Goal: Transaction & Acquisition: Purchase product/service

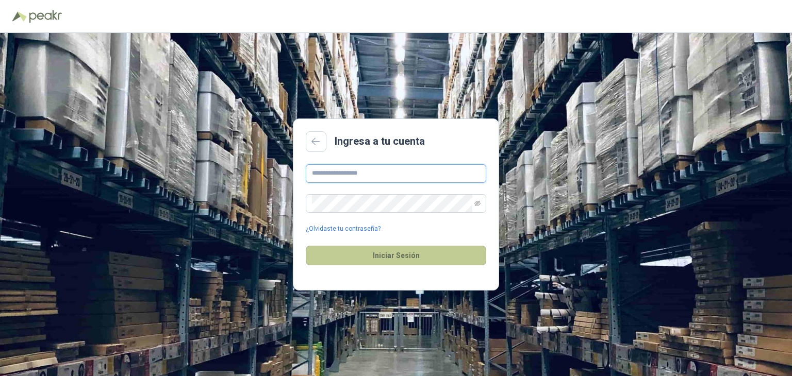
type input "**********"
click at [389, 260] on button "Iniciar Sesión" at bounding box center [396, 256] width 180 height 20
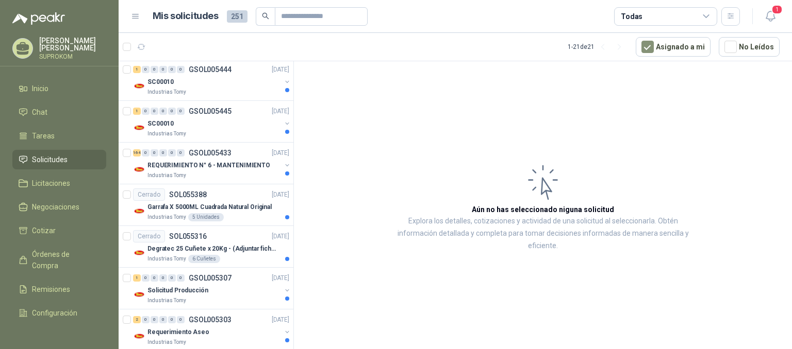
scroll to position [288, 0]
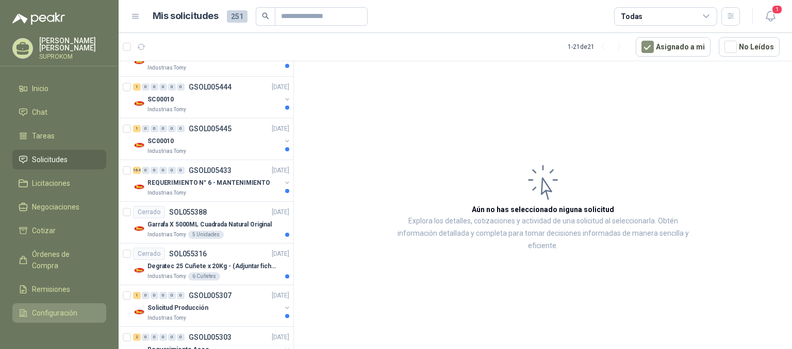
click at [65, 308] on span "Configuración" at bounding box center [54, 313] width 45 height 11
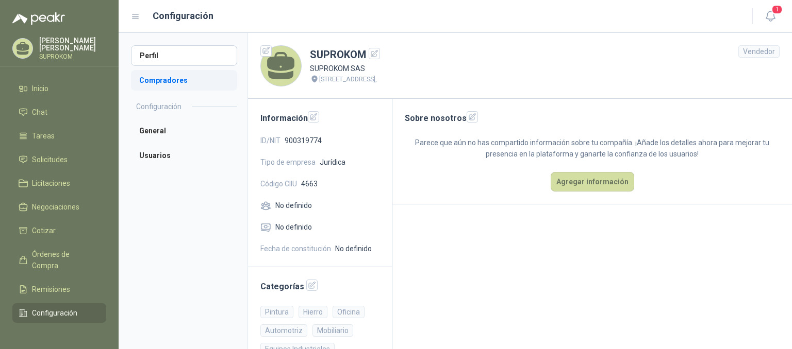
click at [161, 76] on li "Compradores" at bounding box center [184, 80] width 106 height 21
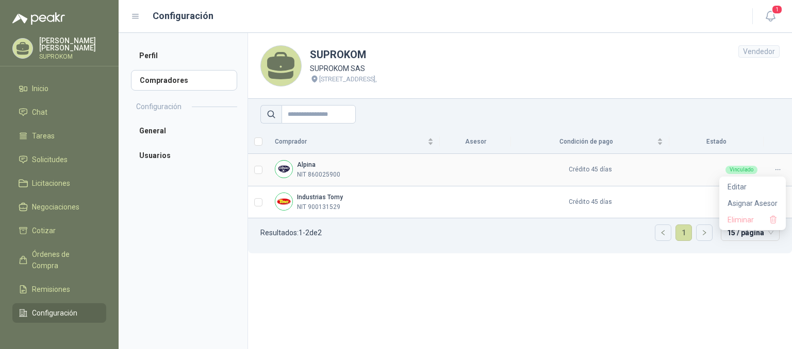
click at [773, 170] on div at bounding box center [778, 170] width 16 height 10
click at [748, 208] on span "Asignar Asesor" at bounding box center [752, 203] width 50 height 11
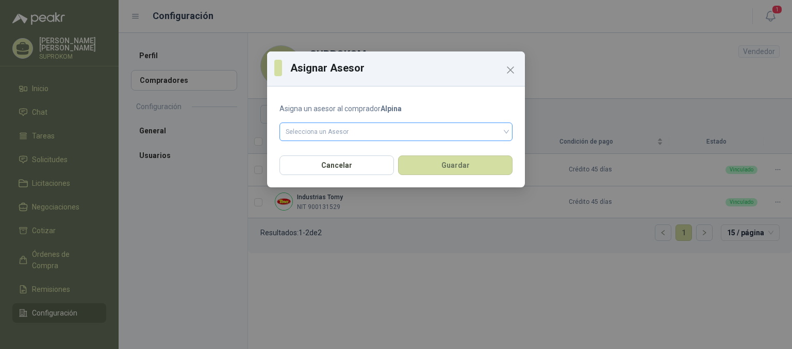
click at [503, 134] on input "search" at bounding box center [396, 130] width 221 height 15
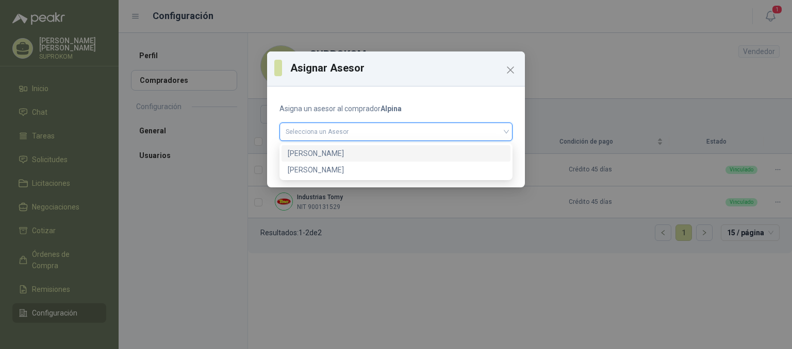
click at [311, 151] on div "[PERSON_NAME]" at bounding box center [396, 153] width 217 height 11
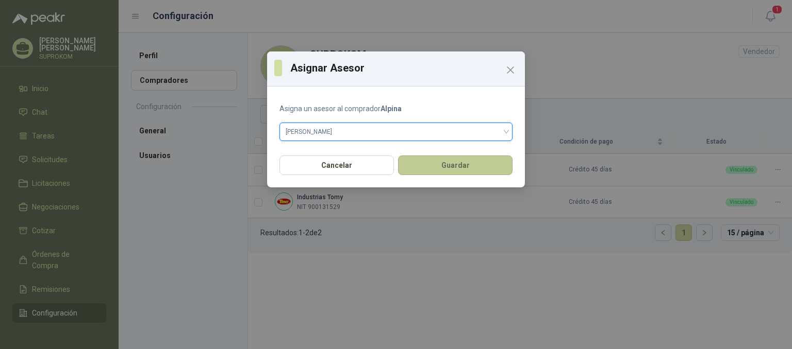
click at [453, 163] on button "Guardar" at bounding box center [455, 166] width 114 height 20
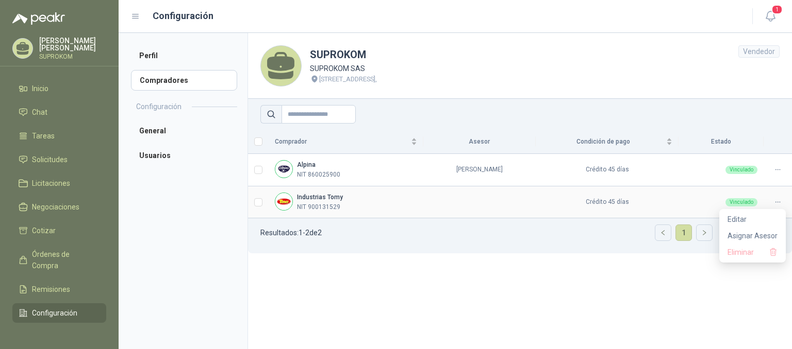
click at [777, 199] on icon at bounding box center [778, 202] width 8 height 8
click at [748, 234] on span "Asignar Asesor" at bounding box center [752, 235] width 50 height 11
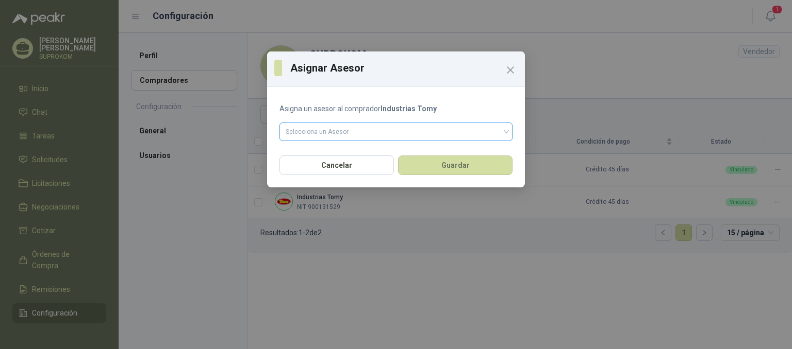
click at [371, 139] on span at bounding box center [396, 132] width 221 height 18
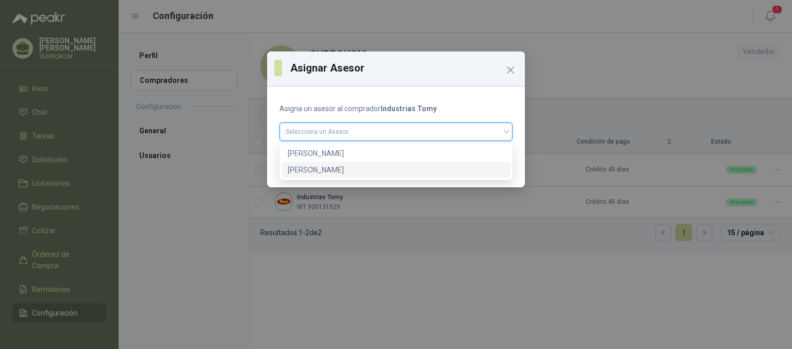
click at [336, 169] on div "[PERSON_NAME]" at bounding box center [396, 169] width 217 height 11
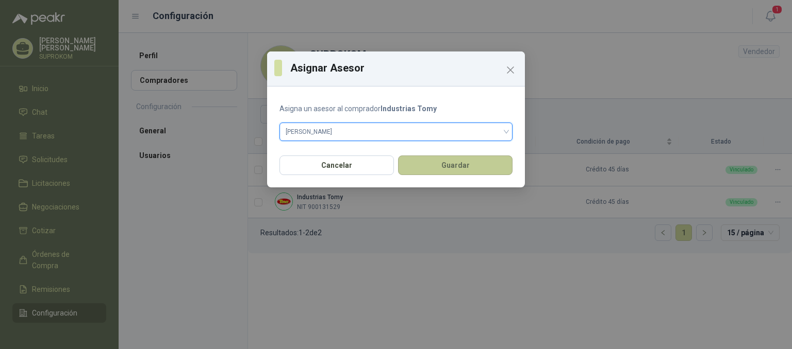
click at [447, 168] on button "Guardar" at bounding box center [455, 166] width 114 height 20
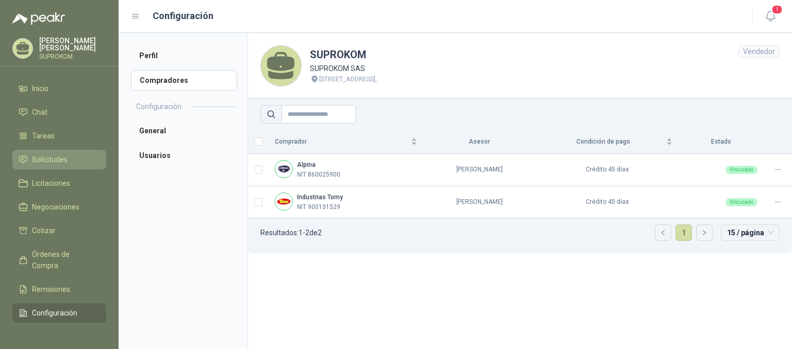
click at [64, 159] on span "Solicitudes" at bounding box center [50, 159] width 36 height 11
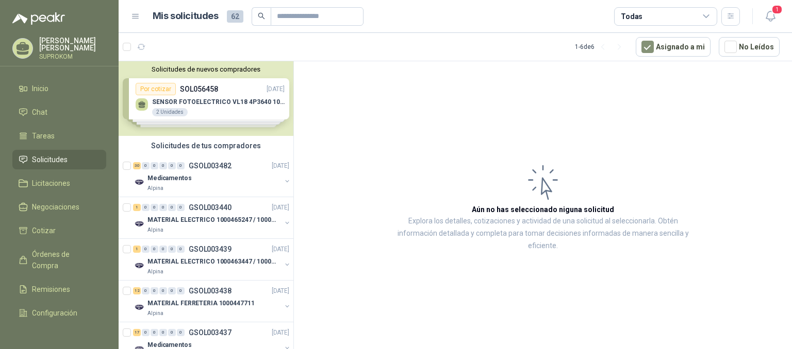
click at [227, 93] on div "Solicitudes de nuevos compradores Por cotizar SOL056458 17/09/25 SENSOR FOTOELE…" at bounding box center [206, 98] width 175 height 75
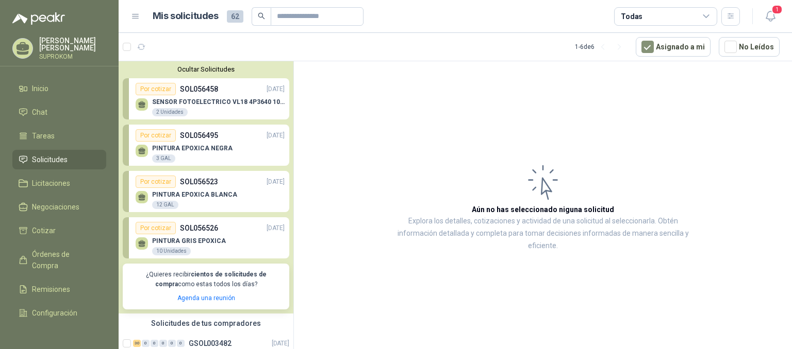
click at [211, 67] on button "Ocultar Solicitudes" at bounding box center [206, 69] width 166 height 8
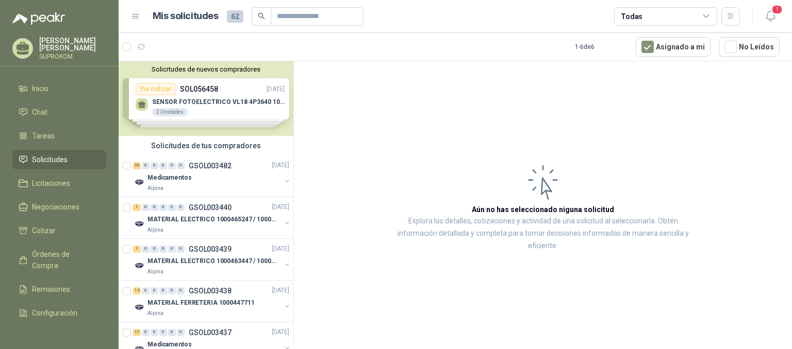
click at [229, 91] on div "Solicitudes de nuevos compradores Por cotizar SOL056458 17/09/25 SENSOR FOTOELE…" at bounding box center [206, 98] width 175 height 75
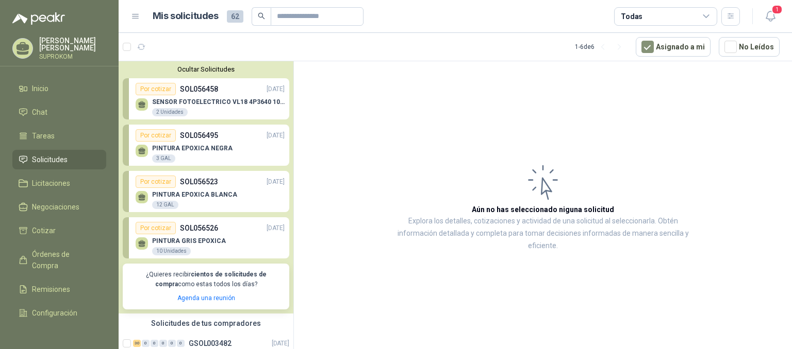
click at [217, 66] on button "Ocultar Solicitudes" at bounding box center [206, 69] width 166 height 8
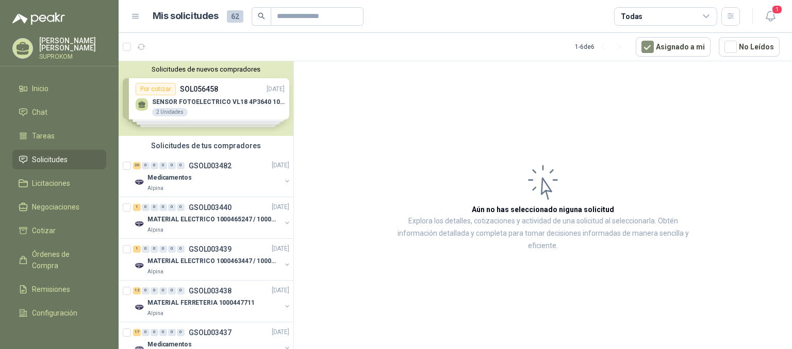
click at [214, 68] on button "Solicitudes de nuevos compradores" at bounding box center [206, 69] width 166 height 8
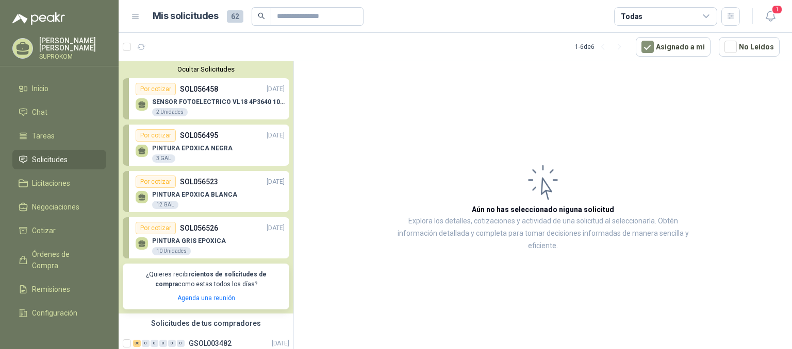
click at [205, 93] on p "SOL056458" at bounding box center [199, 89] width 38 height 11
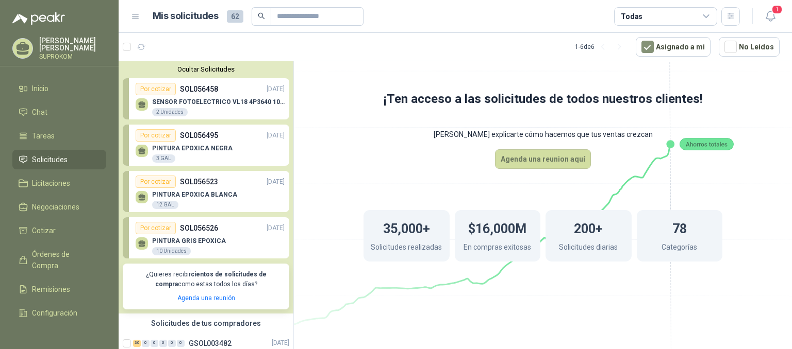
click at [197, 71] on button "Ocultar Solicitudes" at bounding box center [206, 69] width 166 height 8
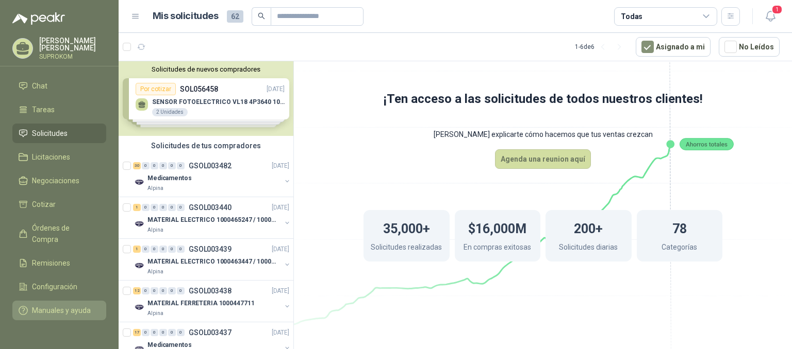
scroll to position [36, 0]
click at [49, 305] on span "Manuales y ayuda" at bounding box center [61, 310] width 59 height 11
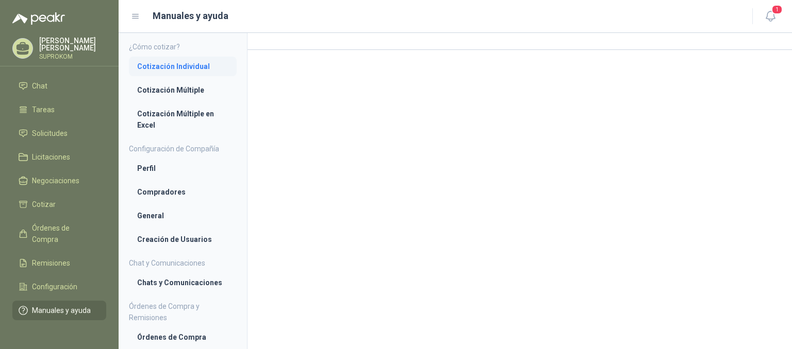
click at [184, 71] on li "Cotización Individual" at bounding box center [182, 66] width 91 height 11
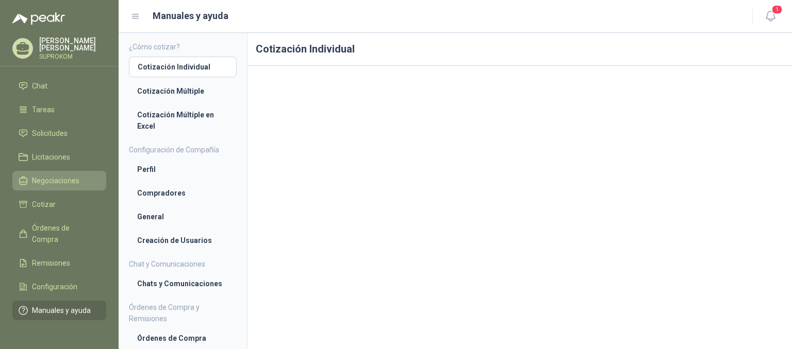
click at [62, 175] on span "Negociaciones" at bounding box center [55, 180] width 47 height 11
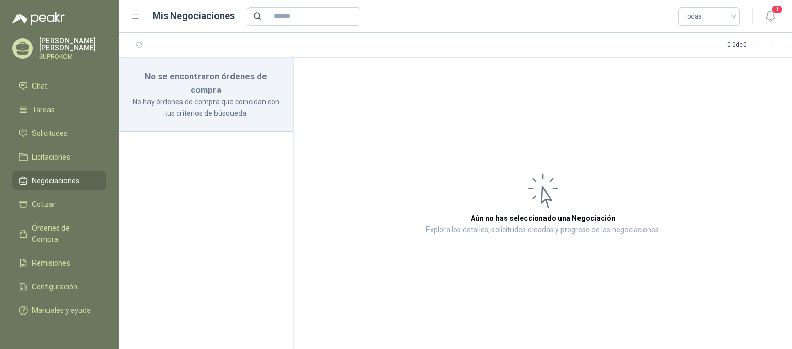
click at [55, 175] on span "Negociaciones" at bounding box center [55, 180] width 47 height 11
click at [49, 128] on span "Solicitudes" at bounding box center [50, 133] width 36 height 11
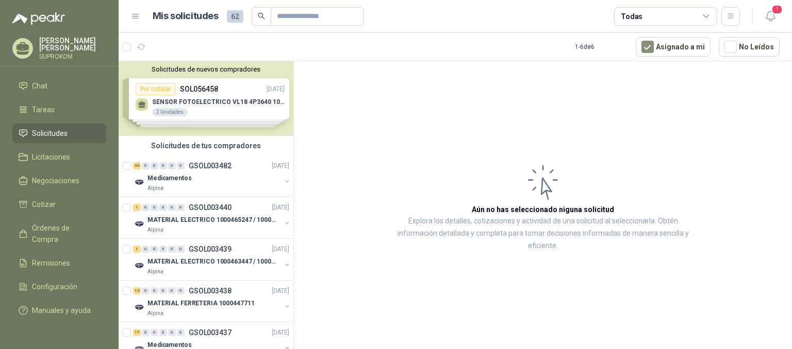
click at [218, 69] on button "Solicitudes de nuevos compradores" at bounding box center [206, 69] width 166 height 8
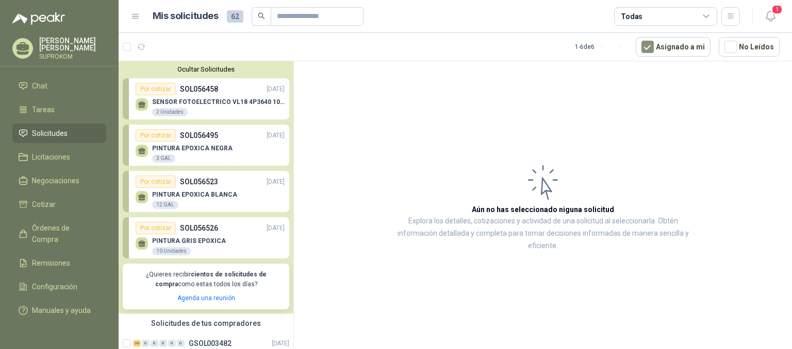
click at [206, 71] on button "Ocultar Solicitudes" at bounding box center [206, 69] width 166 height 8
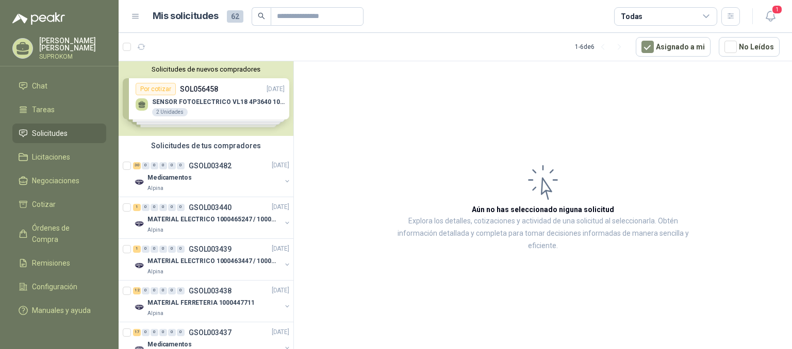
click at [206, 71] on button "Solicitudes de nuevos compradores" at bounding box center [206, 69] width 166 height 8
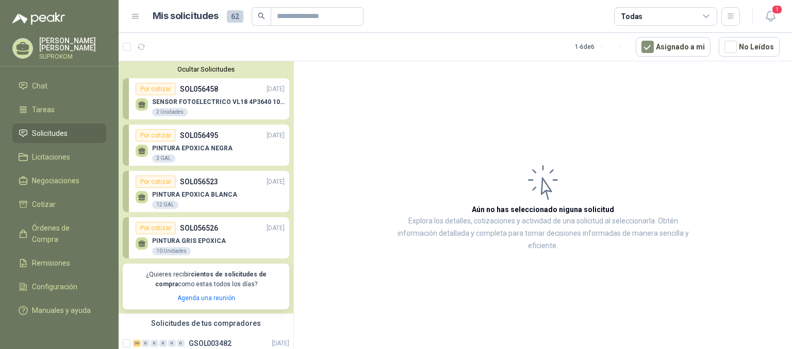
click at [211, 71] on button "Ocultar Solicitudes" at bounding box center [206, 69] width 166 height 8
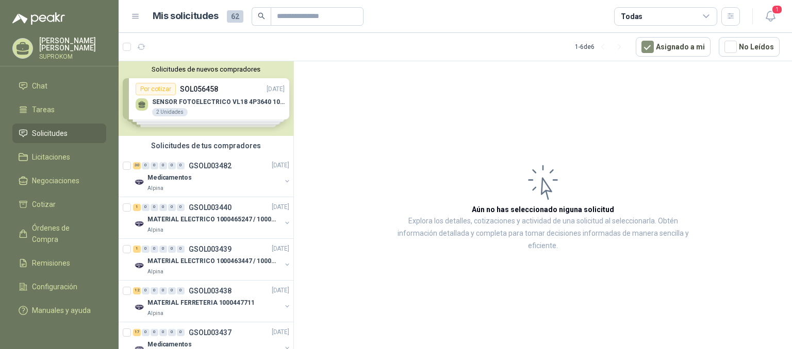
click at [208, 71] on button "Solicitudes de nuevos compradores" at bounding box center [206, 69] width 166 height 8
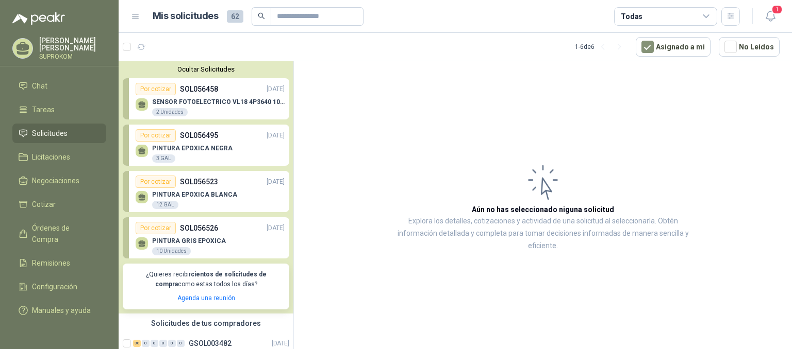
click at [193, 70] on button "Ocultar Solicitudes" at bounding box center [206, 69] width 166 height 8
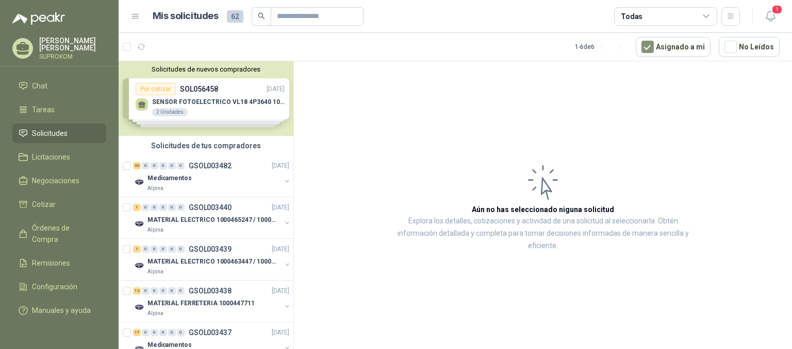
click at [184, 69] on button "Solicitudes de nuevos compradores" at bounding box center [206, 69] width 166 height 8
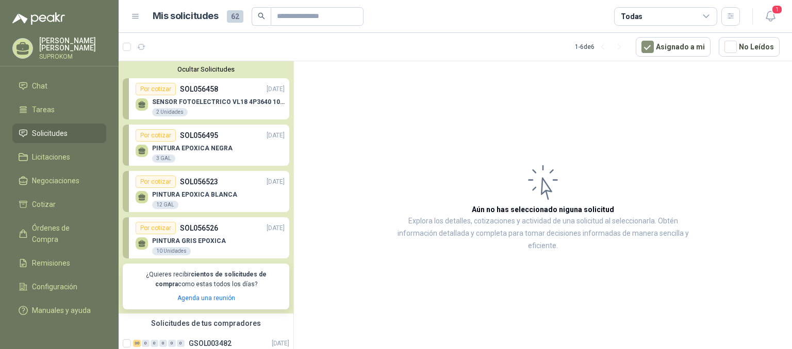
click at [184, 69] on button "Ocultar Solicitudes" at bounding box center [206, 69] width 166 height 8
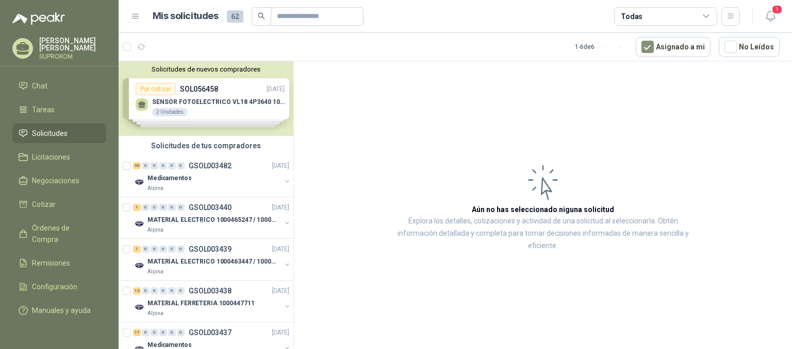
click at [205, 69] on button "Solicitudes de nuevos compradores" at bounding box center [206, 69] width 166 height 8
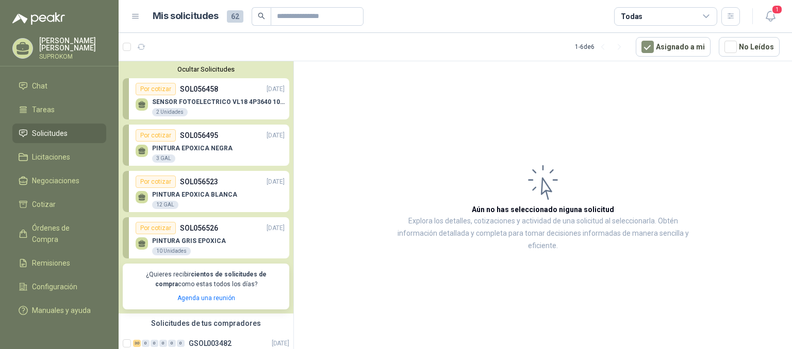
click at [208, 70] on button "Ocultar Solicitudes" at bounding box center [206, 69] width 166 height 8
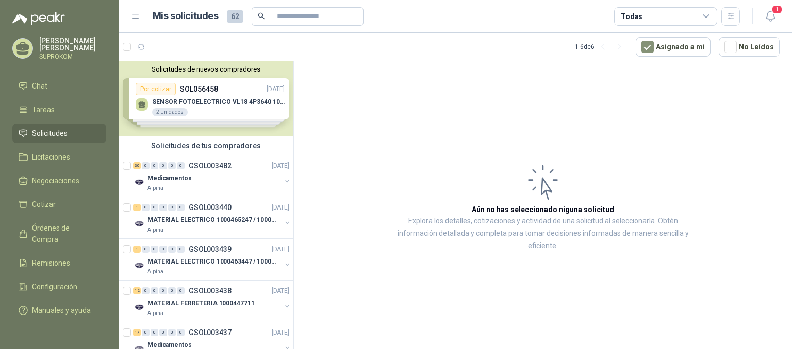
click at [214, 68] on button "Solicitudes de nuevos compradores" at bounding box center [206, 69] width 166 height 8
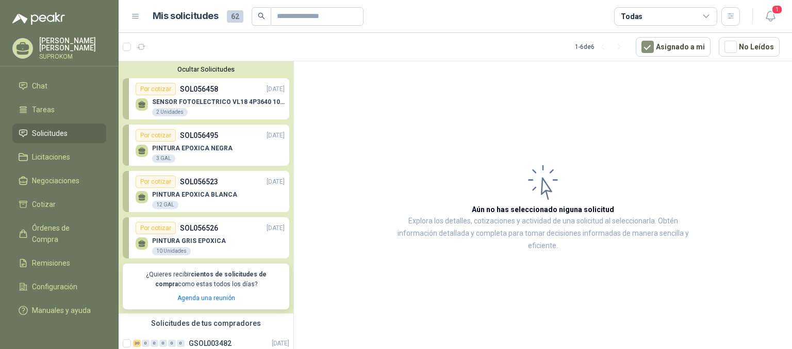
click at [197, 69] on button "Ocultar Solicitudes" at bounding box center [206, 69] width 166 height 8
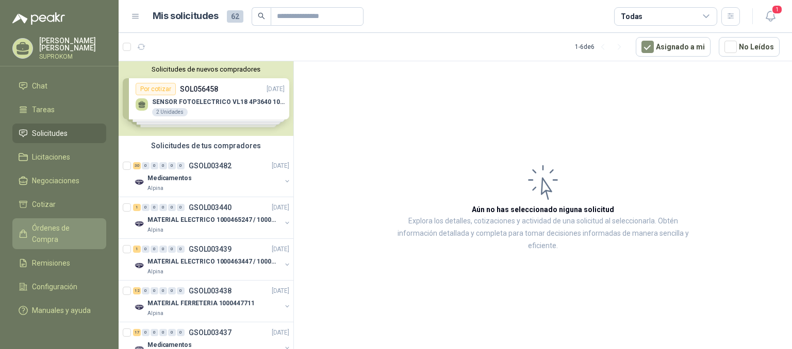
click at [61, 223] on span "Órdenes de Compra" at bounding box center [64, 234] width 64 height 23
click at [51, 223] on span "Órdenes de Compra" at bounding box center [64, 234] width 64 height 23
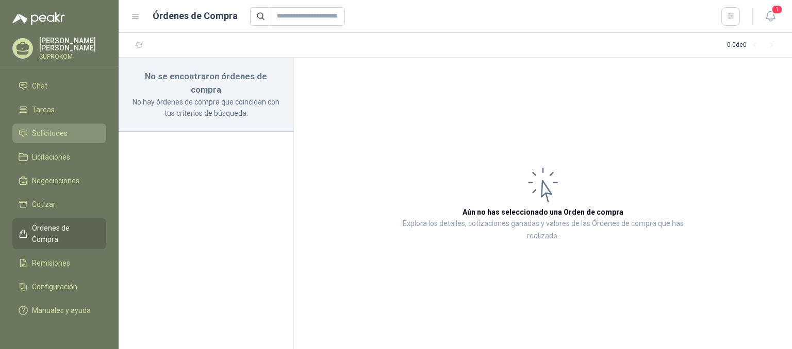
click at [51, 128] on span "Solicitudes" at bounding box center [50, 133] width 36 height 11
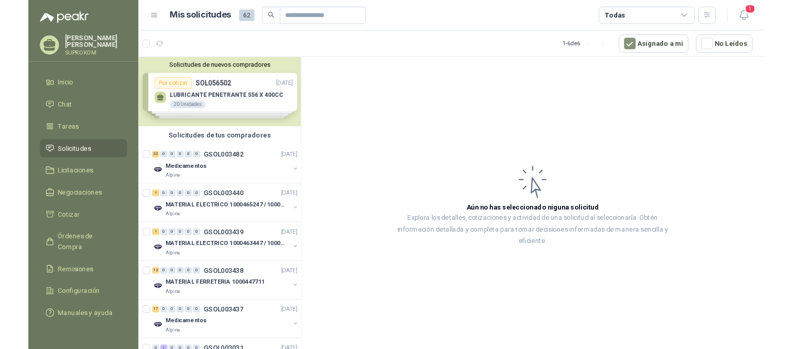
scroll to position [36, 0]
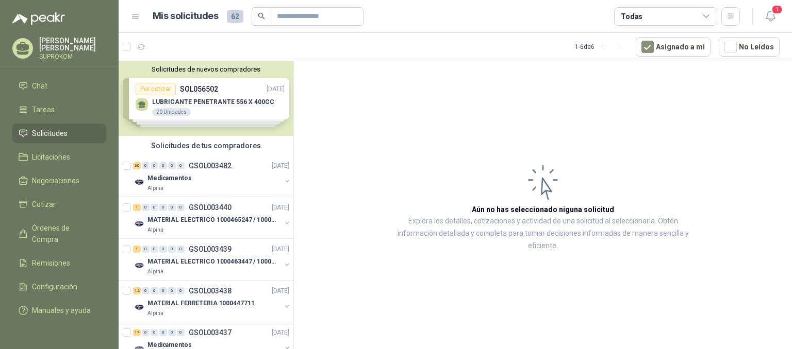
click at [369, 104] on article "Aún no has seleccionado niguna solicitud Explora los detalles, cotizaciones y a…" at bounding box center [543, 207] width 498 height 292
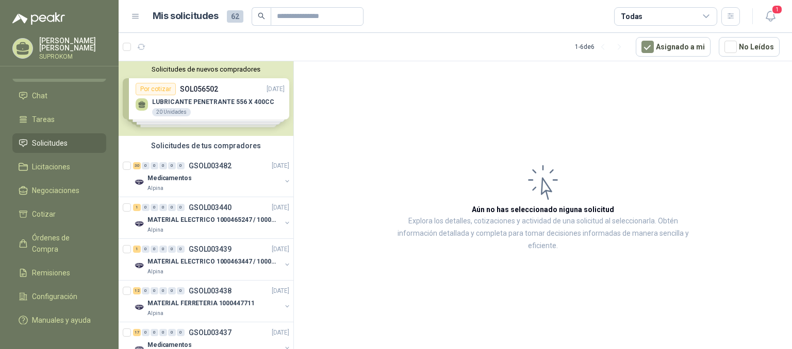
scroll to position [0, 0]
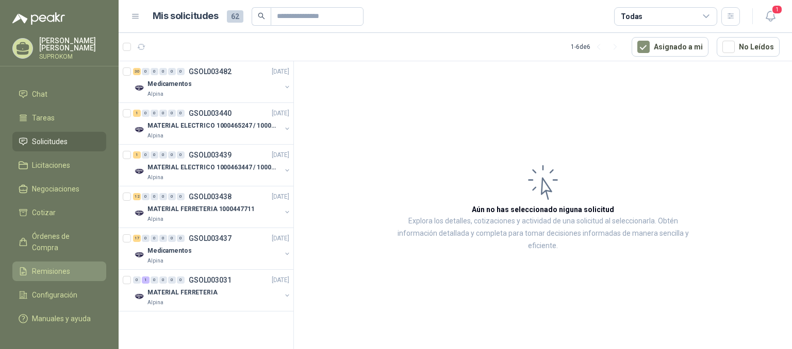
scroll to position [36, 0]
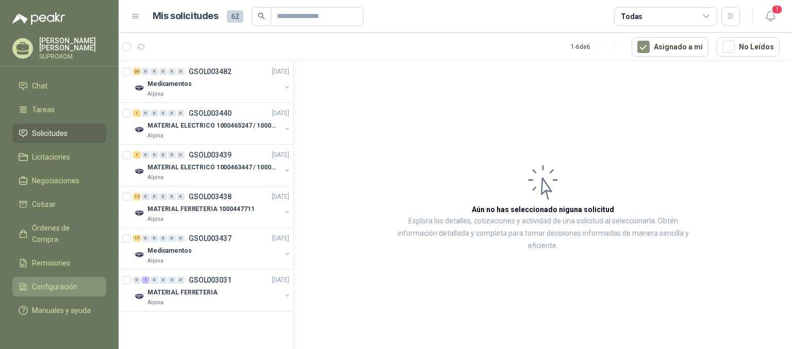
click at [47, 281] on span "Configuración" at bounding box center [54, 286] width 45 height 11
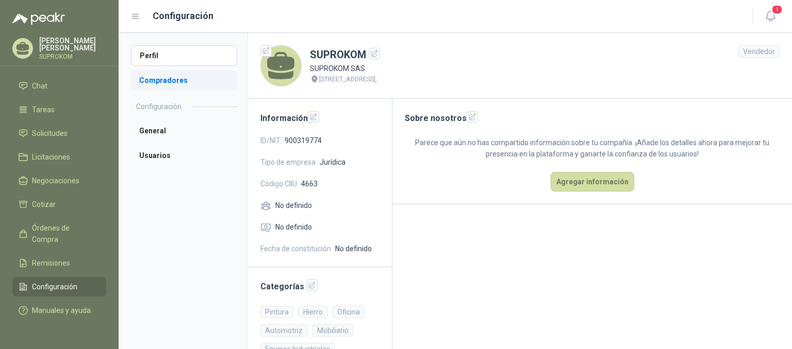
click at [143, 80] on li "Compradores" at bounding box center [184, 80] width 106 height 21
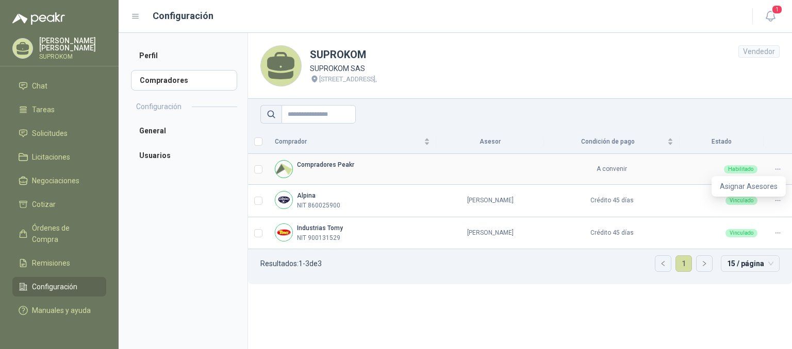
click at [779, 172] on icon at bounding box center [778, 169] width 8 height 8
click at [777, 169] on icon at bounding box center [778, 169] width 8 height 8
click at [775, 168] on icon at bounding box center [778, 169] width 8 height 8
click at [780, 169] on icon at bounding box center [778, 169] width 8 height 8
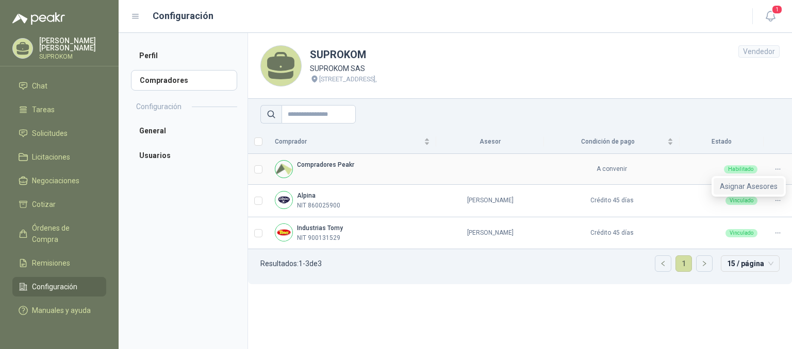
click at [758, 185] on span "Asignar Asesores" at bounding box center [749, 186] width 58 height 11
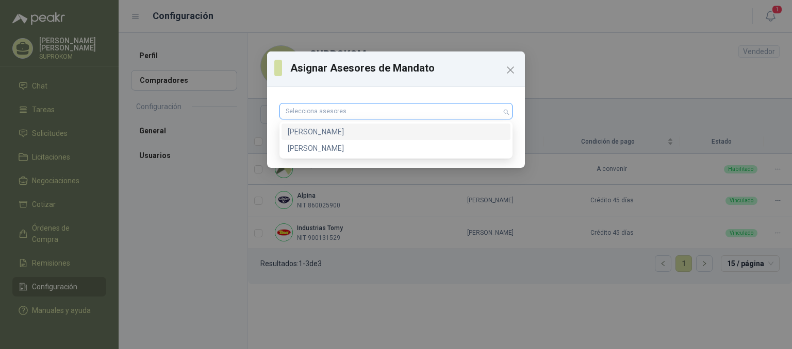
click at [305, 114] on div at bounding box center [390, 111] width 218 height 7
click at [314, 128] on div "[PERSON_NAME]" at bounding box center [396, 131] width 217 height 11
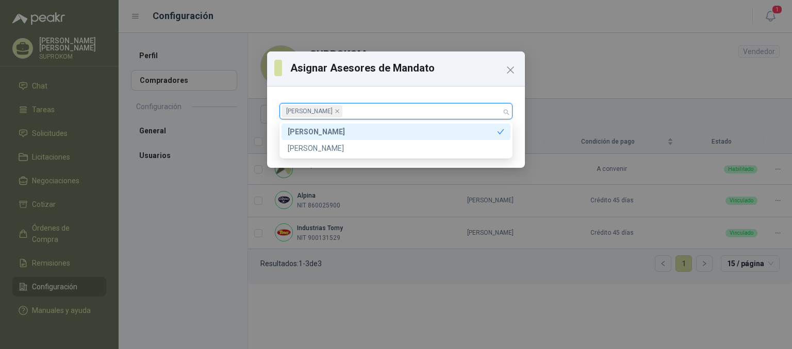
click at [476, 130] on div "[PERSON_NAME]" at bounding box center [392, 131] width 209 height 11
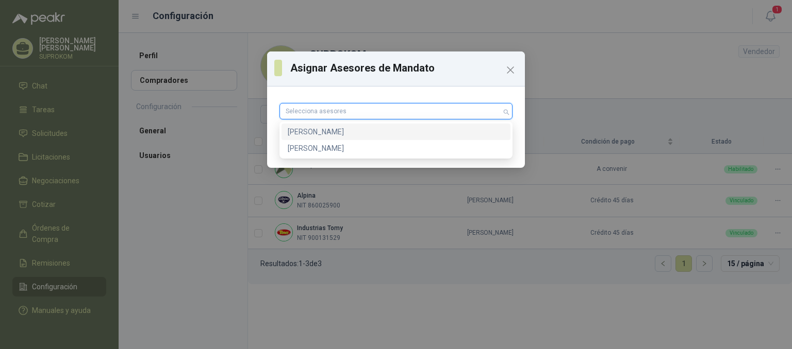
click at [447, 129] on div "[PERSON_NAME]" at bounding box center [396, 131] width 217 height 11
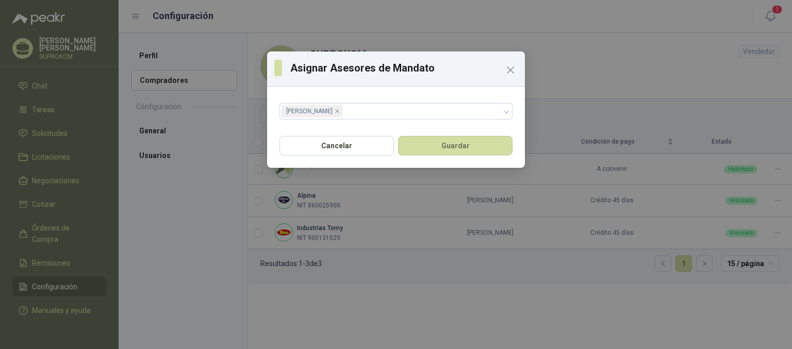
click at [561, 122] on div "Asignar Asesores de Mandato [PERSON_NAME]" at bounding box center [396, 174] width 792 height 349
click at [485, 153] on button "Guardar" at bounding box center [455, 146] width 114 height 20
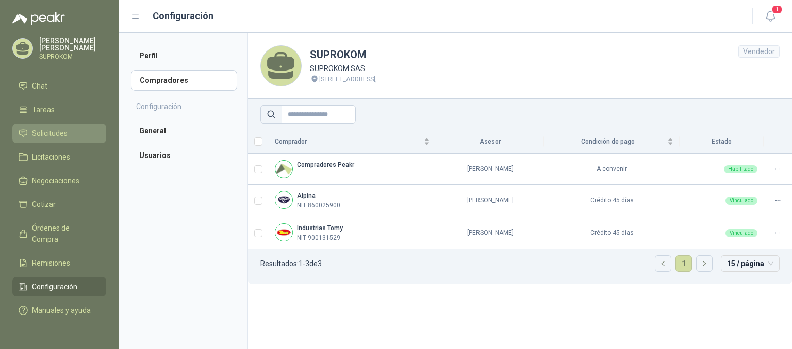
click at [55, 128] on span "Solicitudes" at bounding box center [50, 133] width 36 height 11
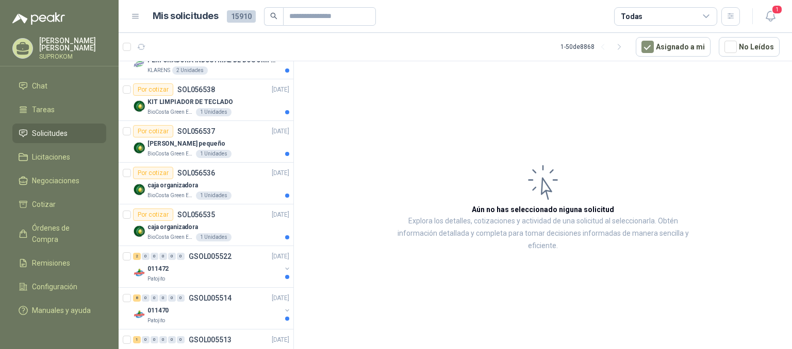
scroll to position [103, 0]
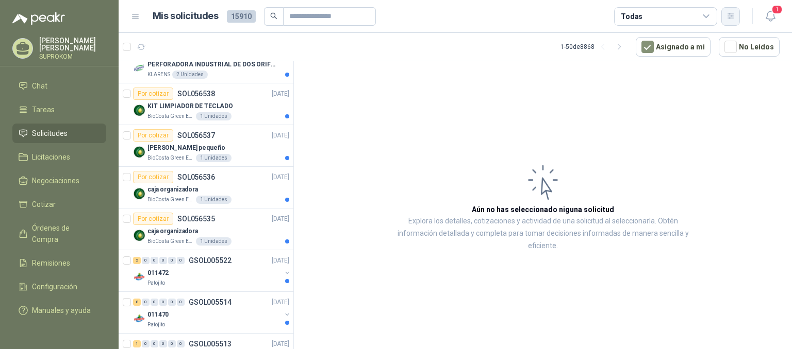
click at [734, 16] on icon "button" at bounding box center [730, 16] width 9 height 9
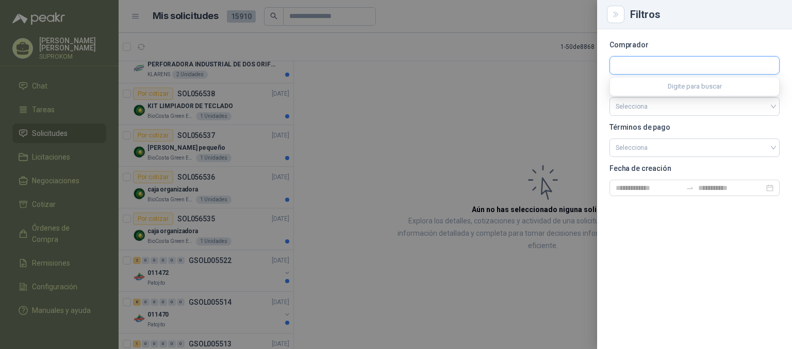
click at [674, 65] on input "text" at bounding box center [694, 66] width 169 height 18
type input "******"
click at [663, 88] on p "Alpina" at bounding box center [704, 88] width 140 height 6
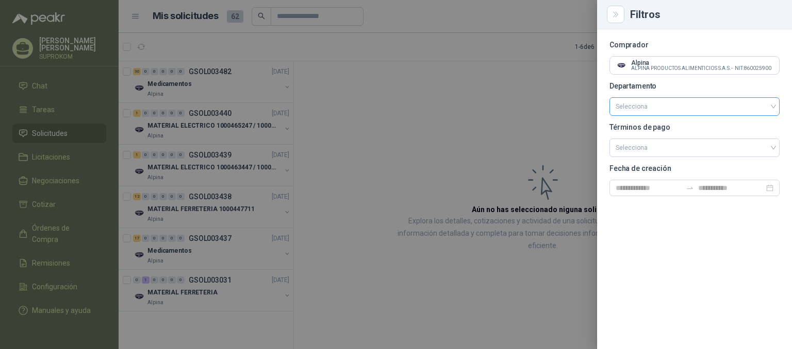
scroll to position [0, 0]
click at [563, 102] on div at bounding box center [396, 174] width 792 height 349
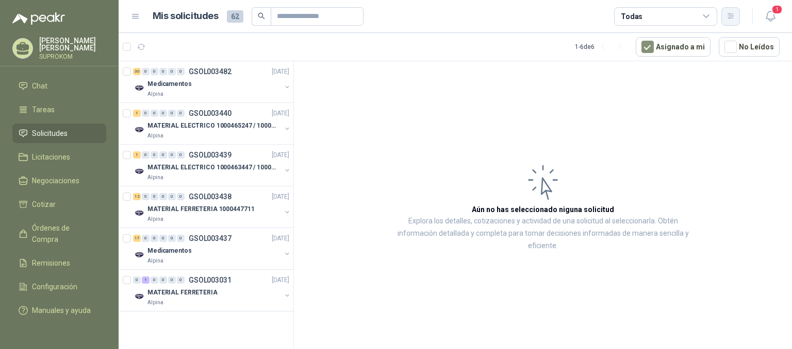
click at [726, 19] on icon "button" at bounding box center [730, 16] width 9 height 9
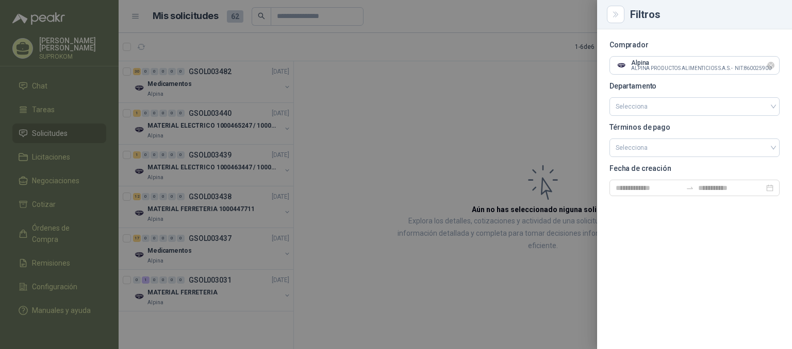
click at [772, 65] on icon "Limpiar" at bounding box center [771, 65] width 9 height 9
click at [517, 105] on div at bounding box center [396, 174] width 792 height 349
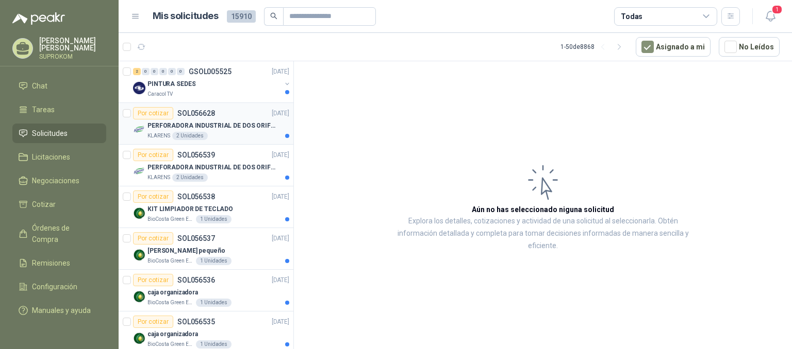
click at [218, 122] on p "PERFORADORA INDUSTRIAL DE DOS ORIFICIOS" at bounding box center [211, 126] width 128 height 10
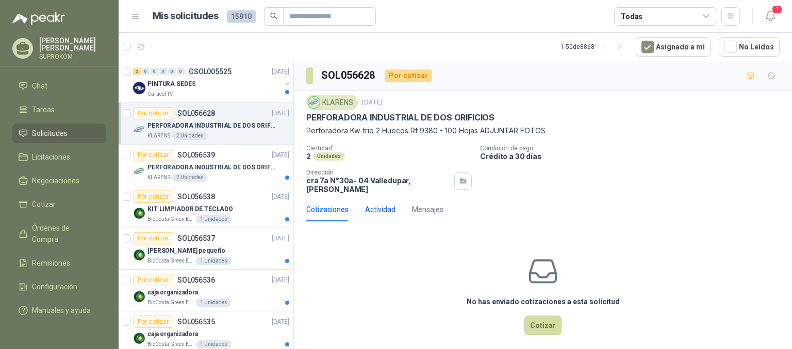
click at [377, 204] on div "Actividad" at bounding box center [380, 209] width 30 height 11
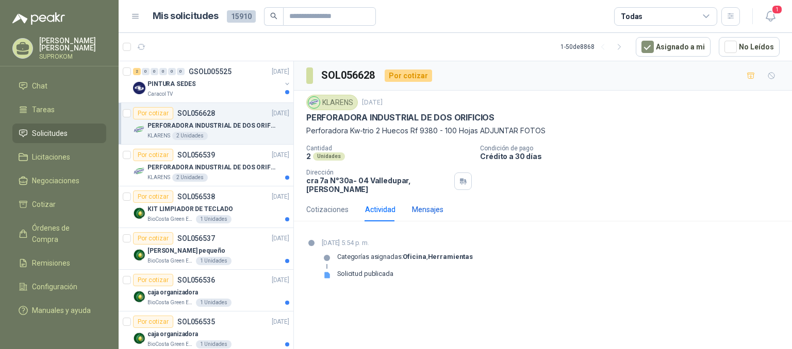
click at [419, 206] on div "Mensajes" at bounding box center [427, 209] width 31 height 11
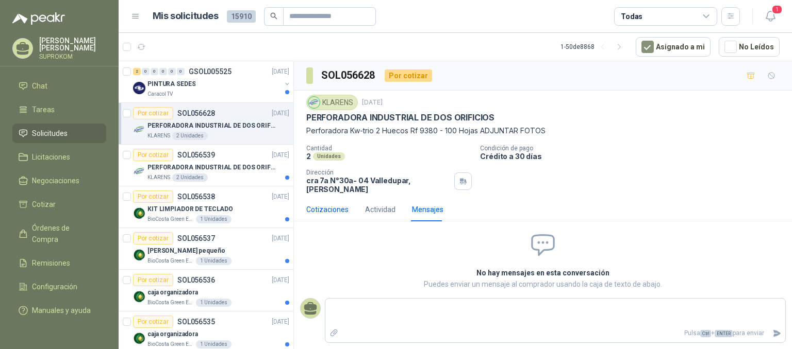
click at [332, 204] on div "Cotizaciones" at bounding box center [327, 209] width 42 height 11
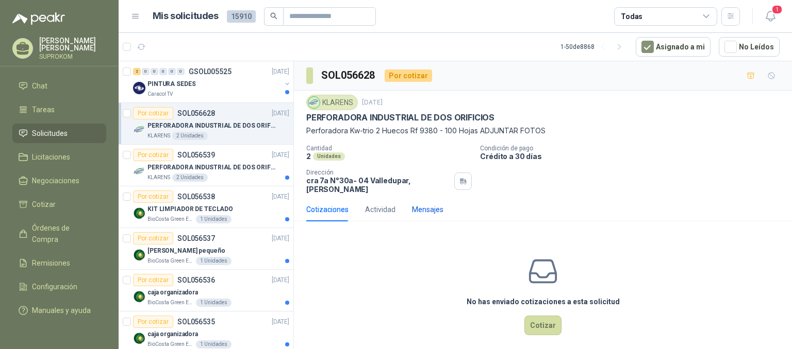
click at [429, 204] on div "Mensajes" at bounding box center [427, 209] width 31 height 11
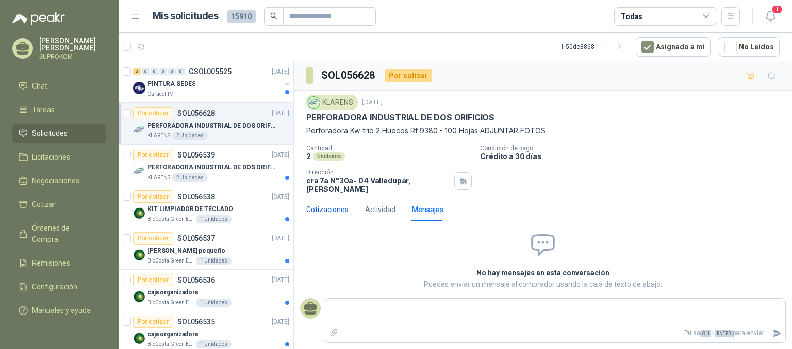
click at [345, 204] on div "Cotizaciones" at bounding box center [327, 209] width 42 height 11
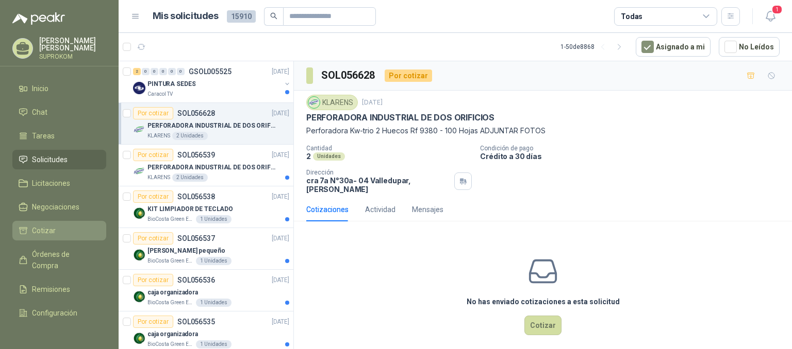
click at [49, 227] on span "Cotizar" at bounding box center [44, 230] width 24 height 11
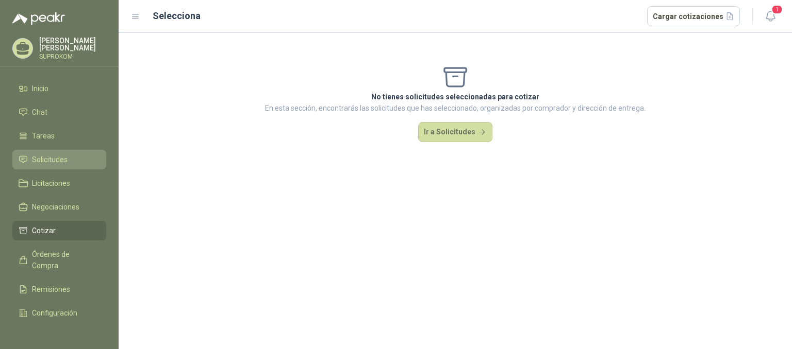
click at [56, 157] on span "Solicitudes" at bounding box center [50, 159] width 36 height 11
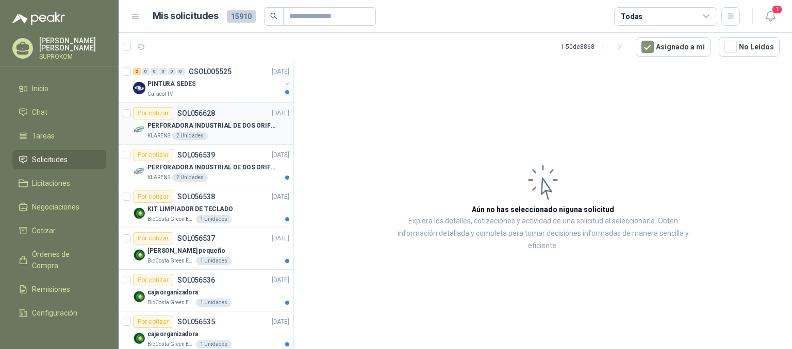
click at [221, 122] on p "PERFORADORA INDUSTRIAL DE DOS ORIFICIOS" at bounding box center [211, 126] width 128 height 10
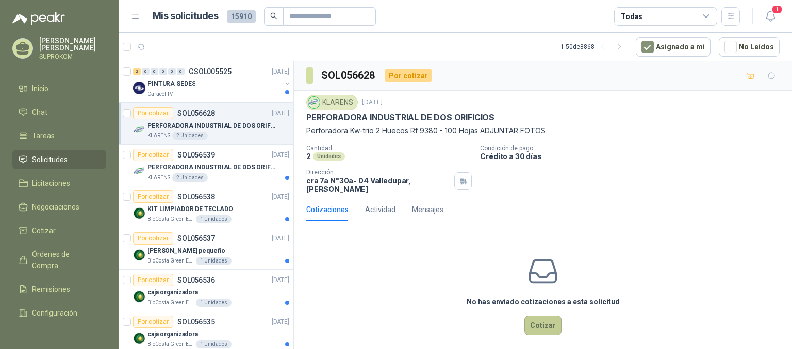
click at [537, 316] on button "Cotizar" at bounding box center [542, 326] width 37 height 20
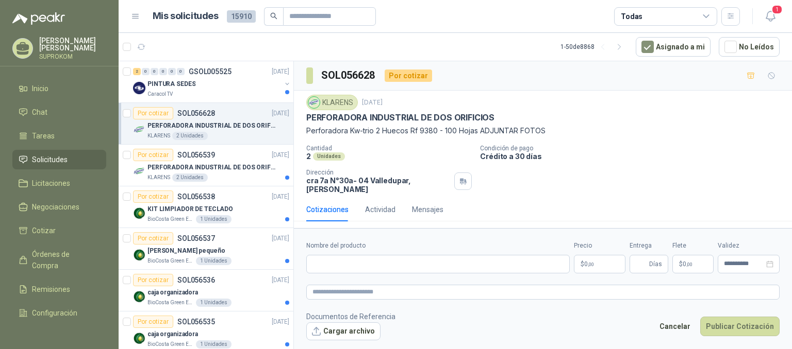
click at [596, 258] on body "[PERSON_NAME] SUPROKOM Inicio Chat Tareas Solicitudes Licitaciones Negociacione…" at bounding box center [396, 174] width 792 height 349
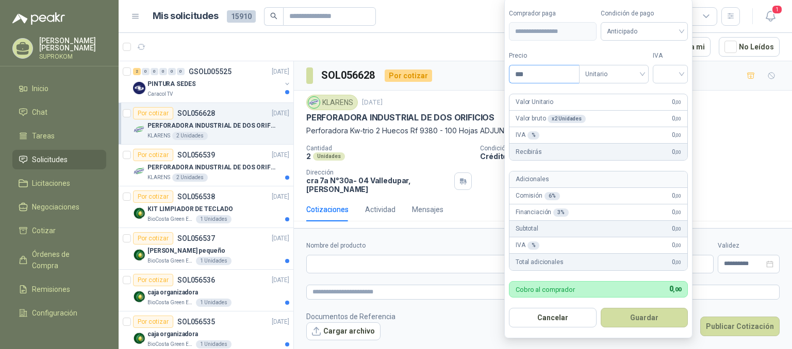
click at [539, 74] on input "***" at bounding box center [544, 74] width 70 height 18
click at [643, 31] on span "Anticipado" at bounding box center [644, 31] width 75 height 15
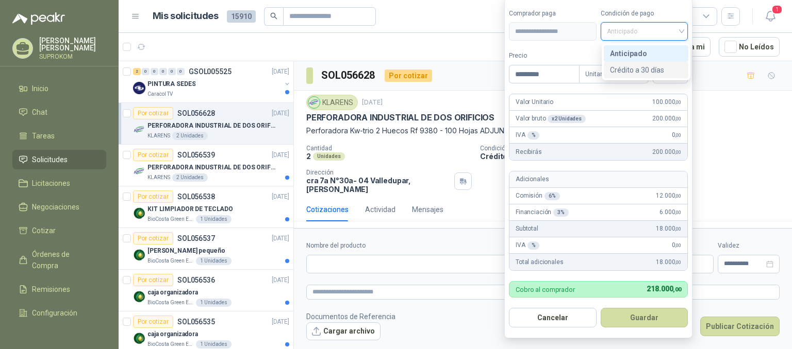
click at [641, 74] on div "Crédito a 30 días" at bounding box center [646, 69] width 72 height 11
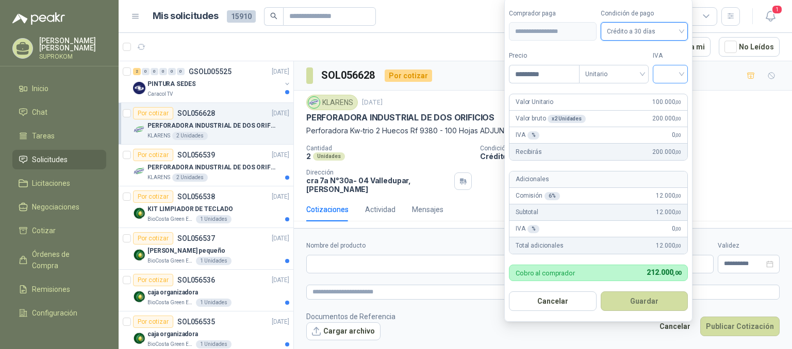
click at [673, 73] on input "search" at bounding box center [670, 72] width 23 height 15
click at [669, 95] on div "19%" at bounding box center [672, 96] width 19 height 11
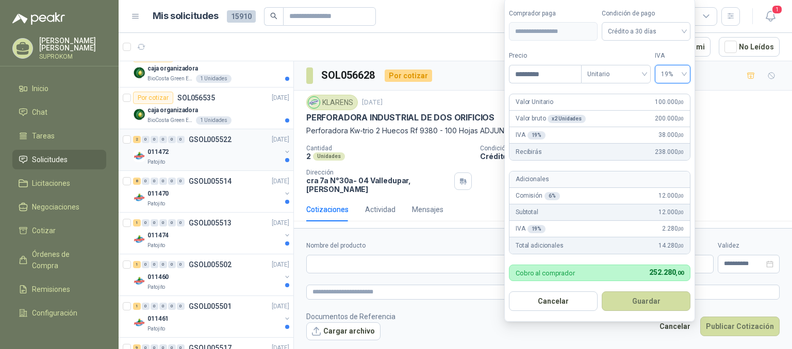
scroll to position [258, 0]
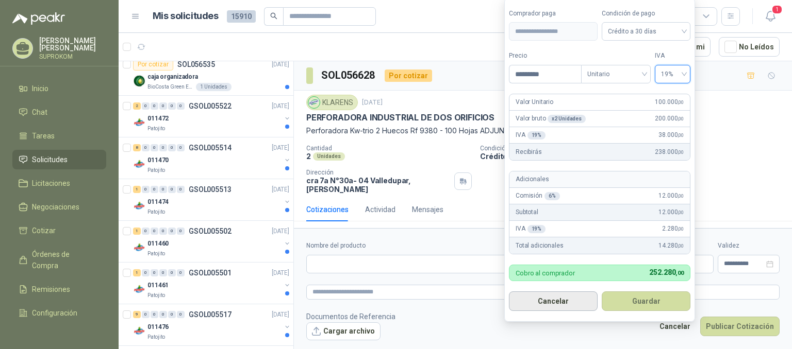
click at [549, 303] on button "Cancelar" at bounding box center [553, 302] width 89 height 20
type input "***"
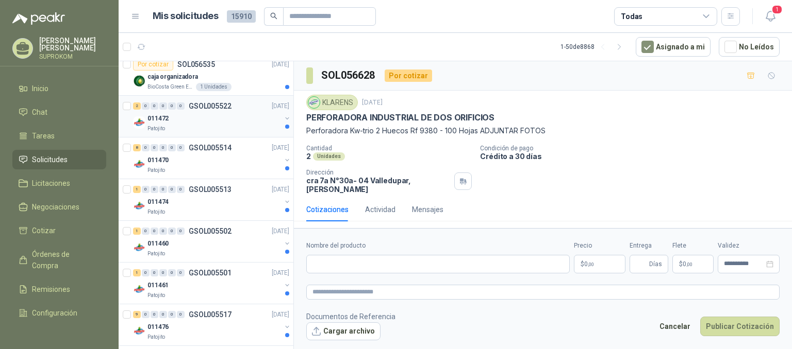
click at [198, 120] on div "011472" at bounding box center [214, 118] width 134 height 12
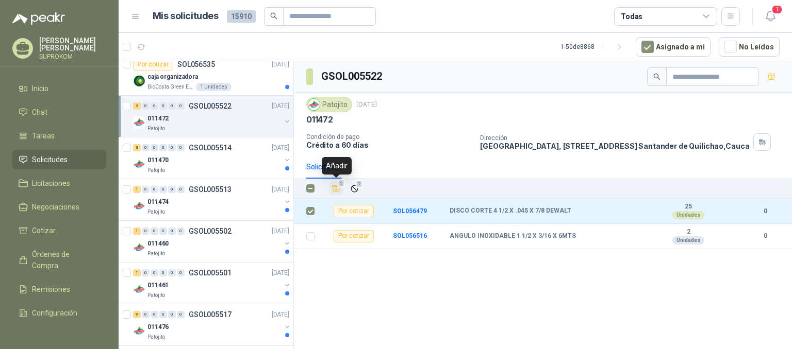
click at [336, 188] on icon "Añadir" at bounding box center [335, 188] width 9 height 9
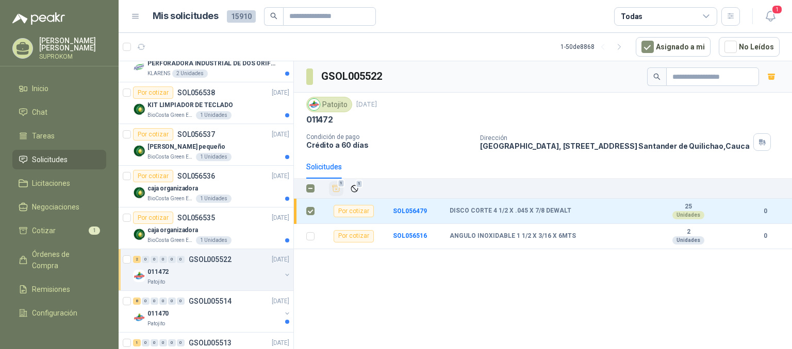
scroll to position [103, 0]
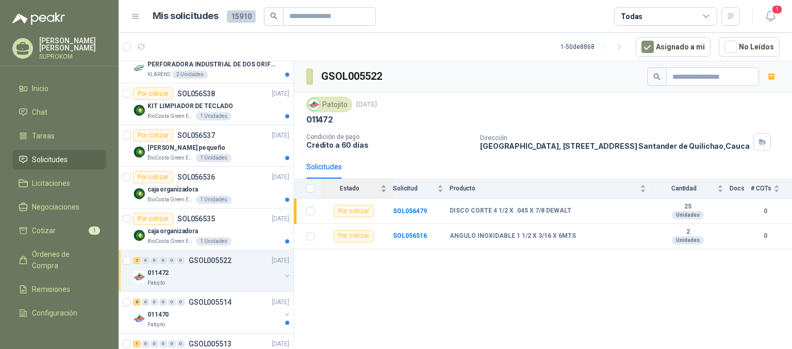
drag, startPoint x: 243, startPoint y: 273, endPoint x: 343, endPoint y: 278, distance: 100.1
click at [343, 278] on div "GSOL005522 Patojito [DATE] 011472 Condición de pago Crédito a 60 días Dirección…" at bounding box center [543, 207] width 498 height 292
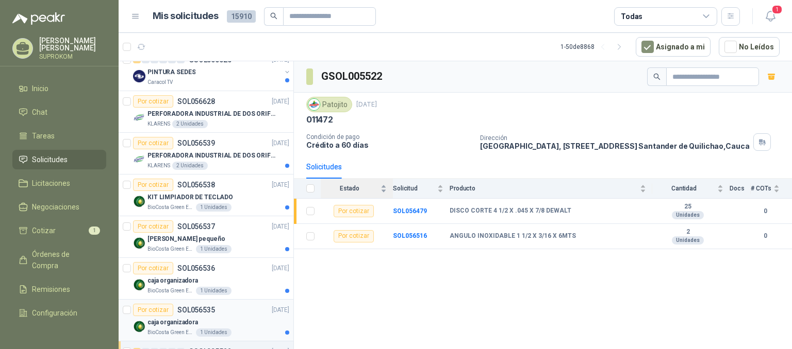
scroll to position [0, 0]
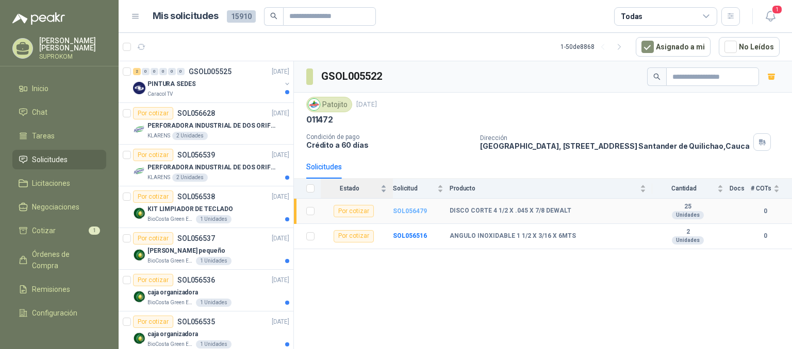
click at [412, 208] on b "SOL056479" at bounding box center [410, 211] width 34 height 7
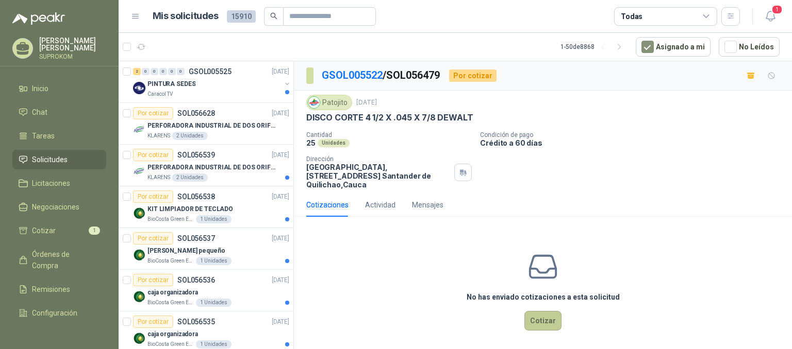
click at [540, 320] on button "Cotizar" at bounding box center [542, 321] width 37 height 20
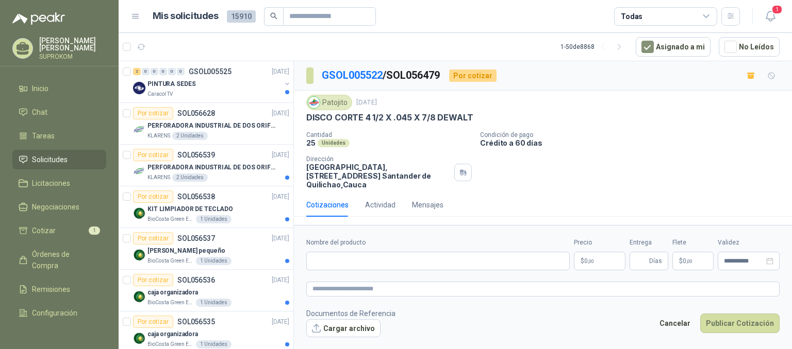
click at [592, 261] on body "[PERSON_NAME] SUPROKOM Inicio Chat Tareas Solicitudes Licitaciones Negociacione…" at bounding box center [396, 174] width 792 height 349
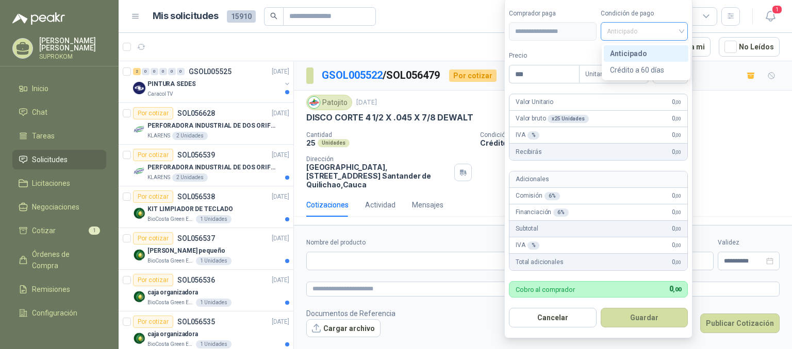
click at [619, 27] on span "Anticipado" at bounding box center [644, 31] width 75 height 15
click at [546, 316] on button "Cancelar" at bounding box center [553, 318] width 88 height 20
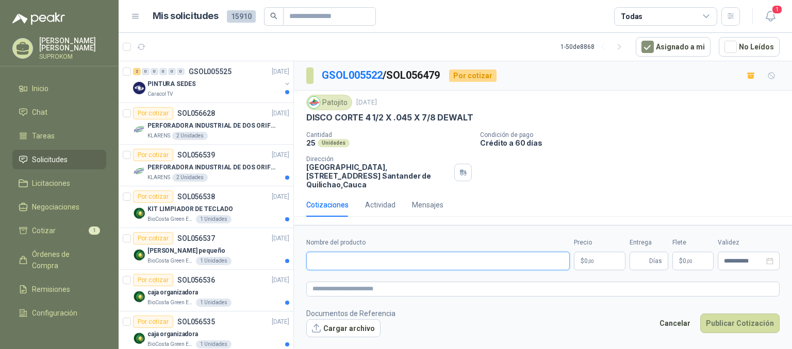
click at [344, 260] on input "Nombre del producto" at bounding box center [437, 261] width 263 height 19
click at [339, 258] on input "Nombre del producto" at bounding box center [437, 261] width 263 height 19
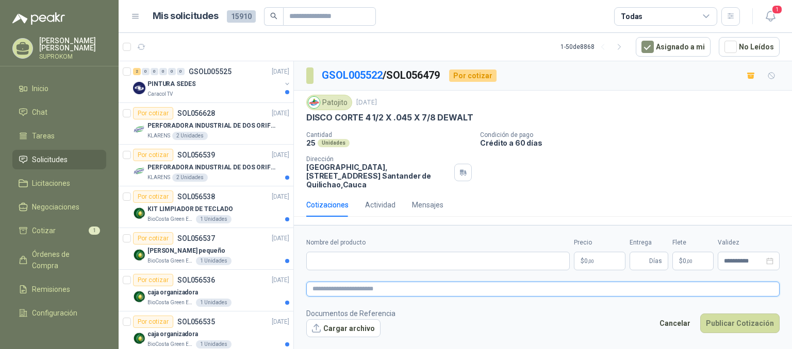
click at [348, 288] on textarea at bounding box center [542, 289] width 473 height 15
click at [551, 161] on div "Cantidad 25 Unidades Condición de pago Crédito a 60 días Dirección Parque Indus…" at bounding box center [542, 160] width 473 height 58
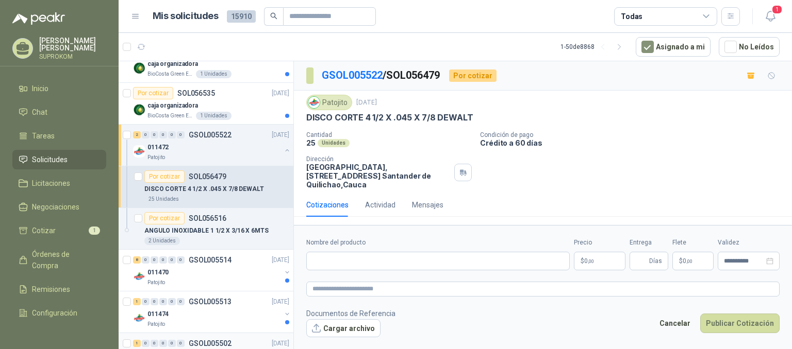
scroll to position [206, 0]
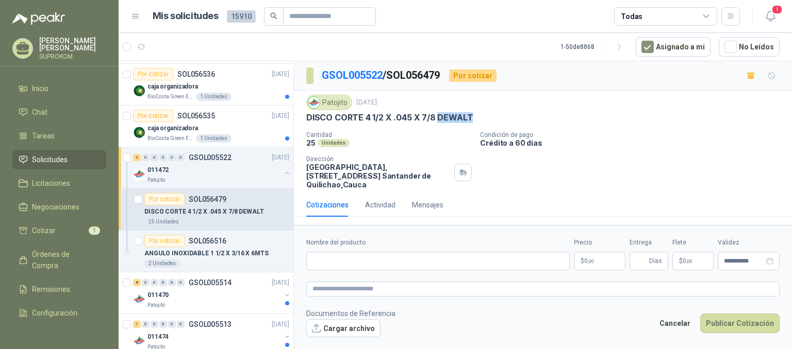
drag, startPoint x: 438, startPoint y: 114, endPoint x: 469, endPoint y: 112, distance: 31.0
click at [469, 112] on div "DISCO CORTE 4 1/2 X .045 X 7/8 DEWALT" at bounding box center [542, 117] width 473 height 11
click at [515, 109] on div "Patojito [DATE]" at bounding box center [542, 102] width 473 height 15
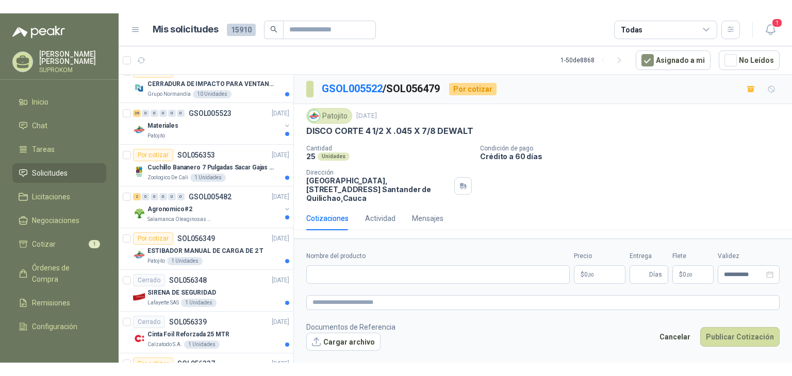
scroll to position [1289, 0]
